Goal: Information Seeking & Learning: Learn about a topic

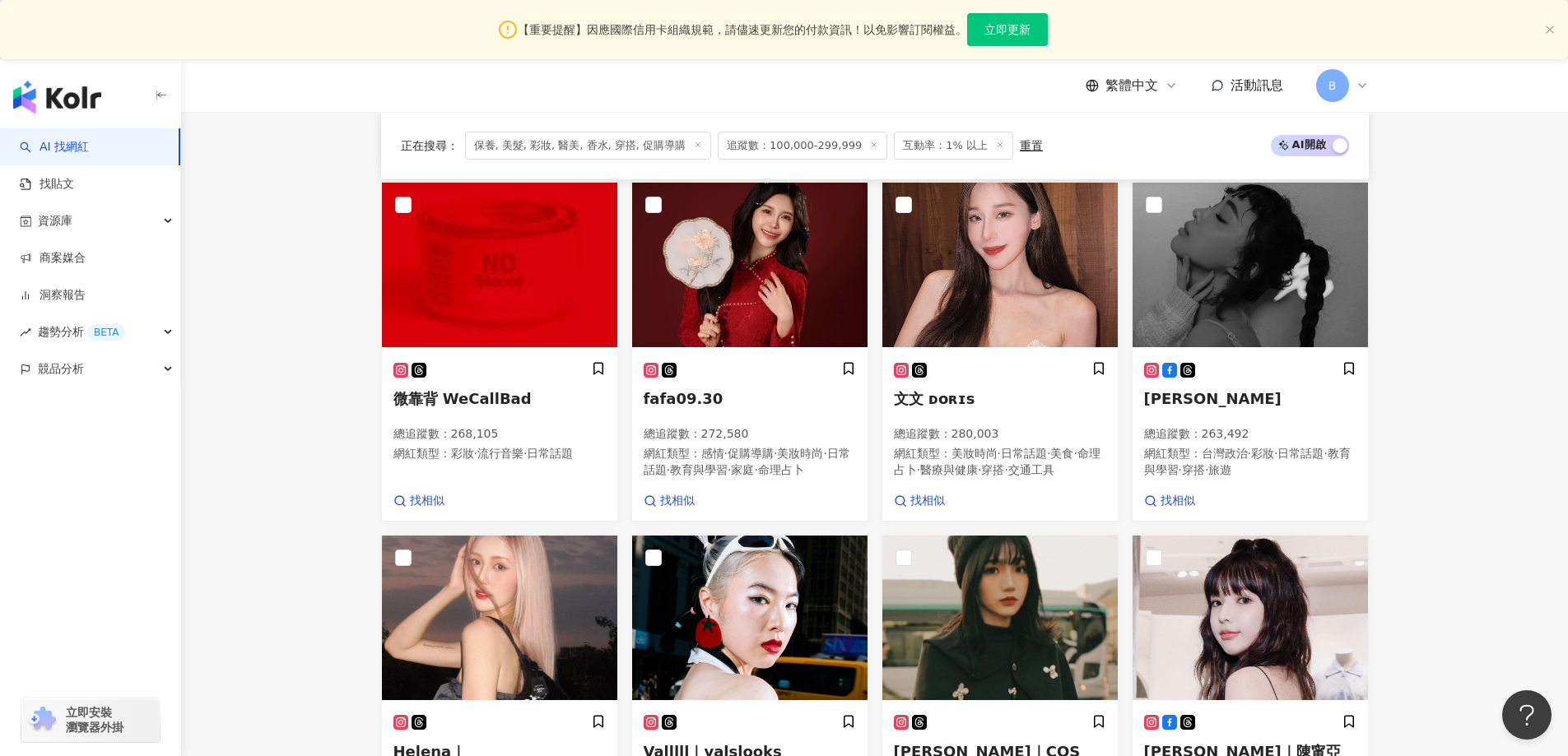
click at [214, 277] on main "不分平台 台灣 搜尋 您可能感興趣： haikyu_rement_love haikyu_rement_love 香水油 香水品牌 類型 性別 追蹤數 互動率…" at bounding box center [875, 111] width 1387 height 1919
click at [775, 287] on img at bounding box center [749, 266] width 235 height 165
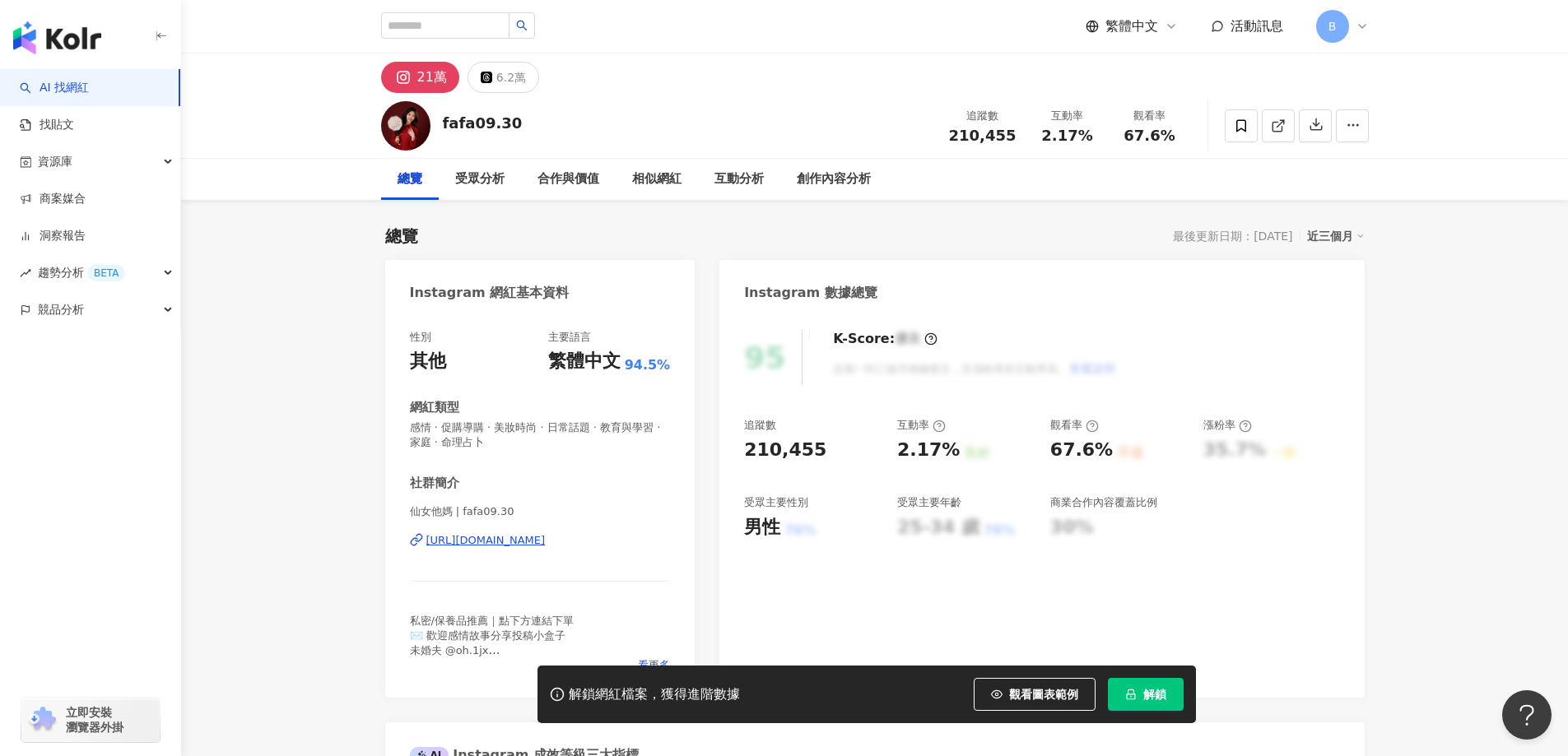
click at [1280, 127] on icon at bounding box center [1279, 126] width 15 height 15
